Goal: Task Accomplishment & Management: Use online tool/utility

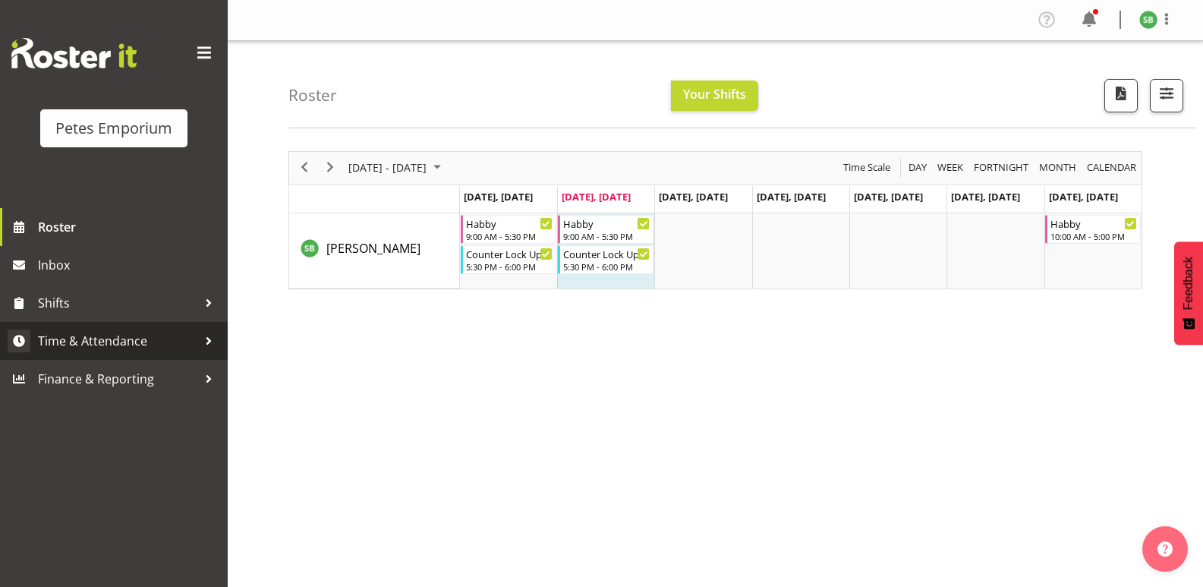
click at [101, 349] on span "Time & Attendance" at bounding box center [117, 340] width 159 height 23
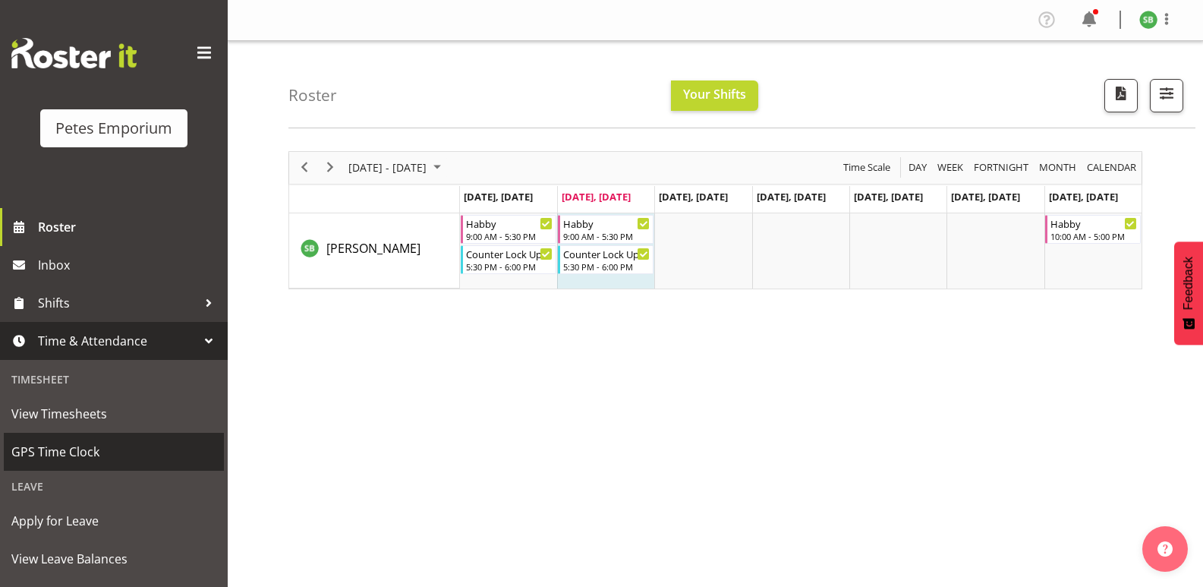
click at [55, 437] on link "GPS Time Clock" at bounding box center [114, 452] width 220 height 38
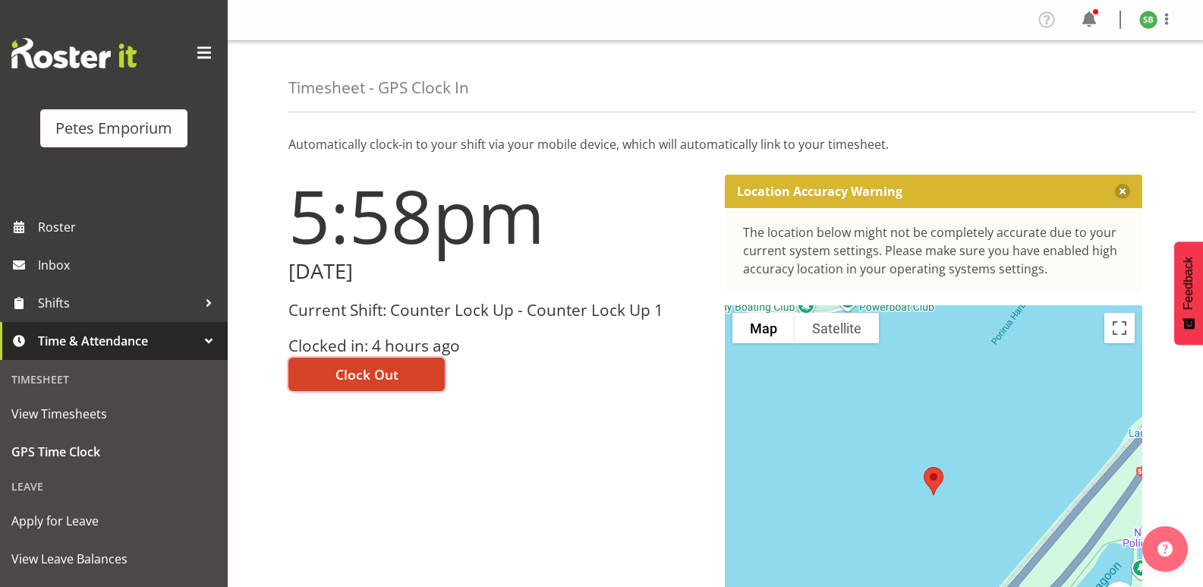
click at [379, 377] on span "Clock Out" at bounding box center [367, 374] width 63 height 20
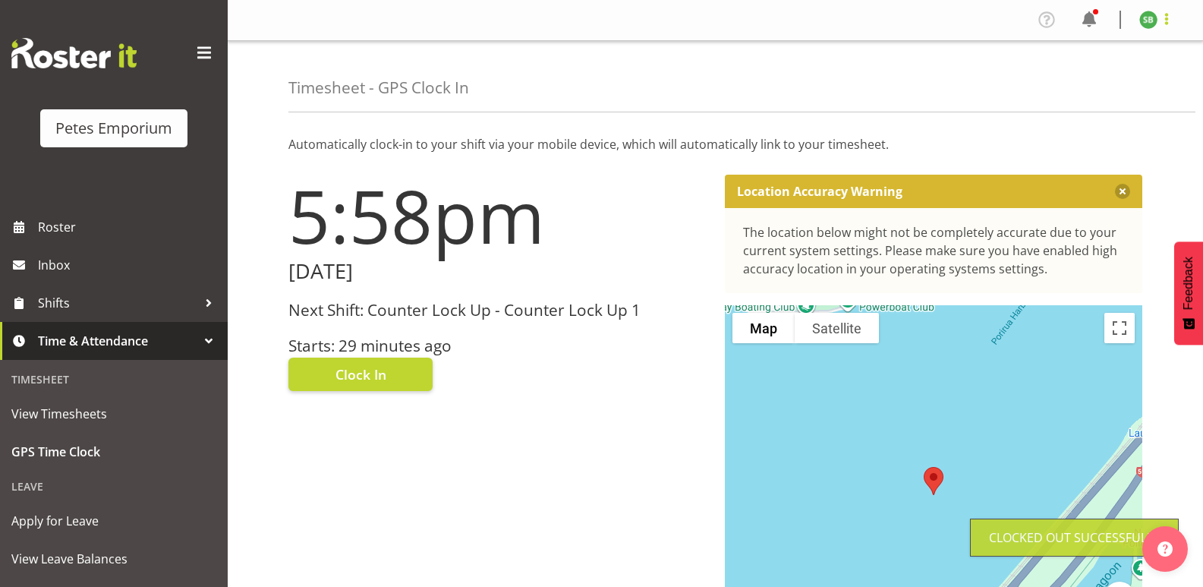
click at [1171, 28] on span at bounding box center [1167, 19] width 18 height 18
click at [1101, 78] on link "Log Out" at bounding box center [1103, 79] width 146 height 27
